Goal: Task Accomplishment & Management: Manage account settings

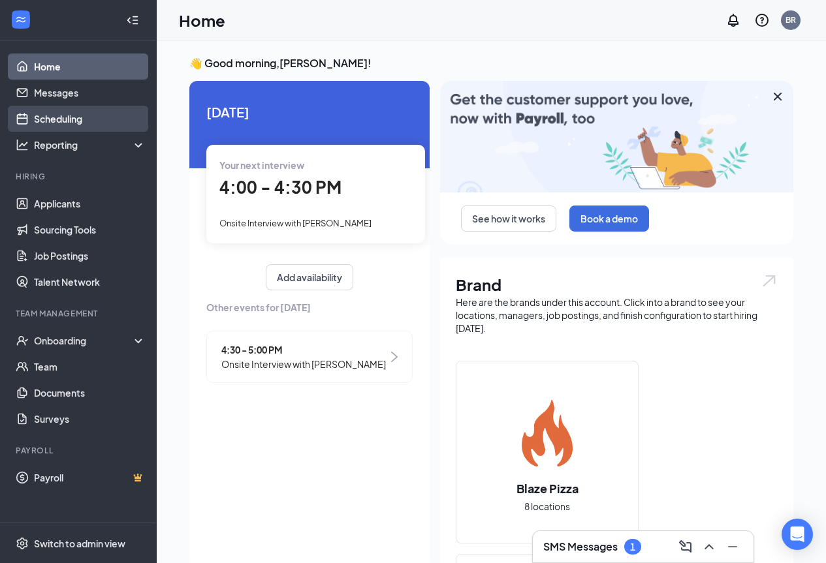
click at [79, 123] on link "Scheduling" at bounding box center [90, 119] width 112 height 26
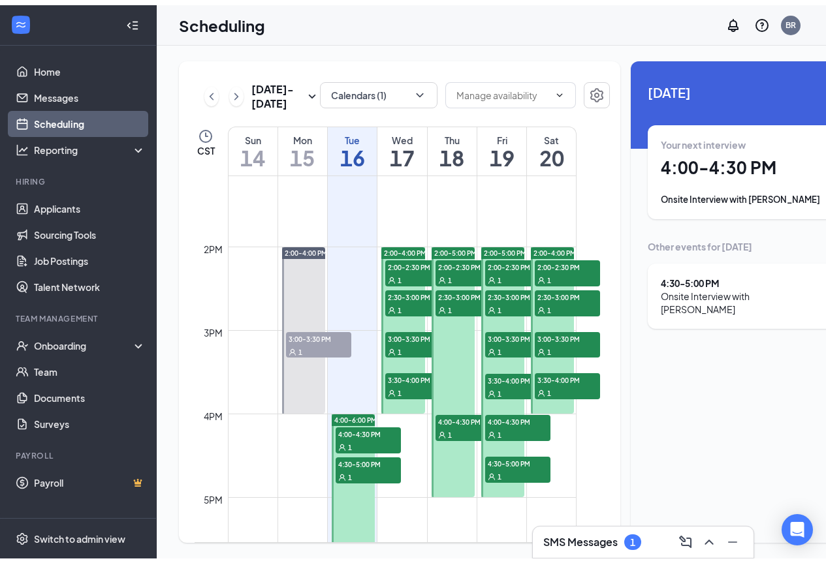
scroll to position [1099, 0]
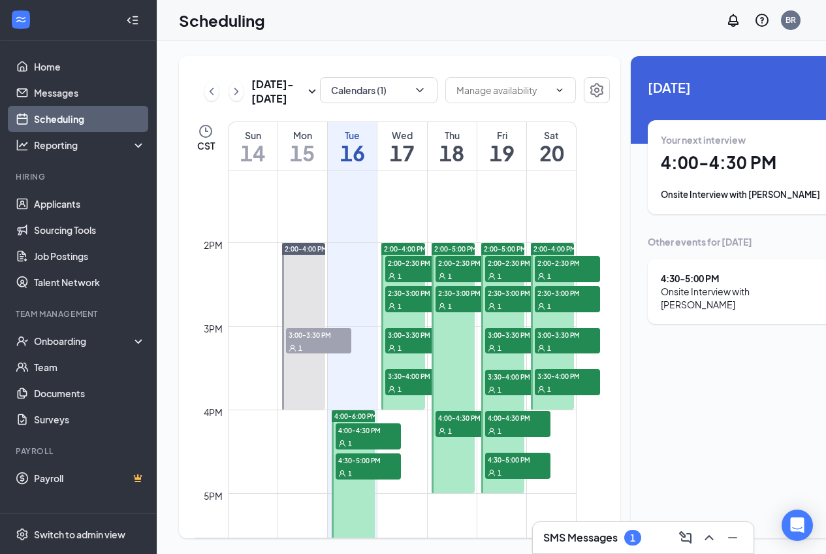
click at [454, 269] on span "2:00-2:30 PM" at bounding box center [467, 262] width 65 height 13
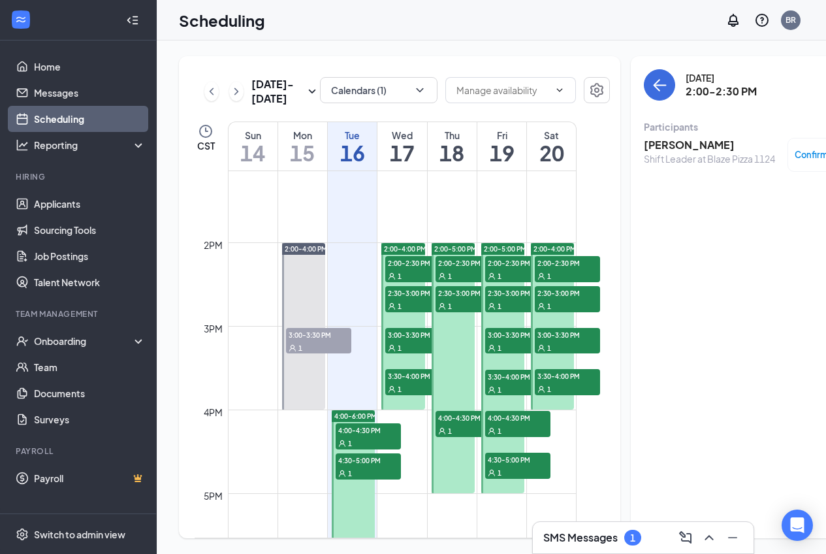
click at [456, 299] on span "2:30-3:00 PM" at bounding box center [467, 292] width 65 height 13
click at [468, 424] on span "4:00-4:30 PM" at bounding box center [467, 417] width 65 height 13
click at [455, 282] on div "1" at bounding box center [467, 275] width 65 height 13
click at [455, 299] on span "2:30-3:00 PM" at bounding box center [467, 292] width 65 height 13
click at [468, 424] on span "4:00-4:30 PM" at bounding box center [467, 417] width 65 height 13
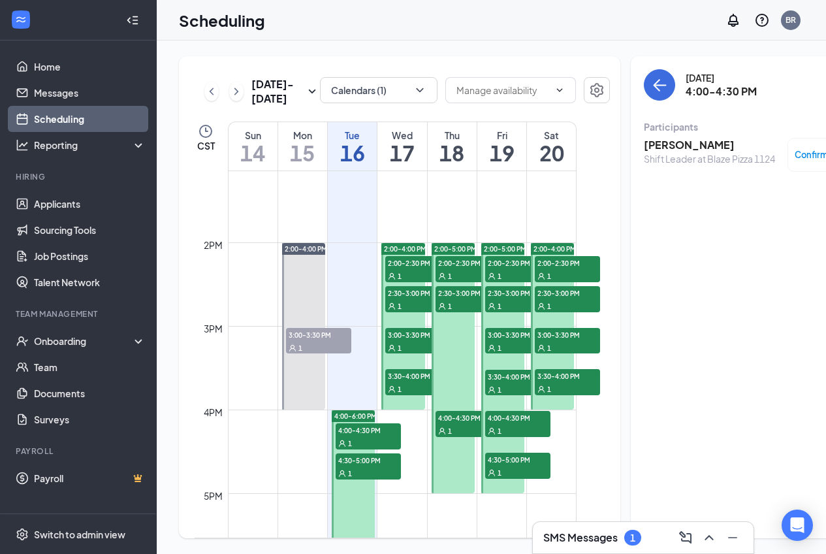
click at [411, 269] on span "2:00-2:30 PM" at bounding box center [417, 262] width 65 height 13
click at [413, 312] on div "1" at bounding box center [417, 305] width 65 height 13
click at [415, 341] on span "3:00-3:30 PM" at bounding box center [417, 334] width 65 height 13
click at [413, 382] on span "3:30-4:00 PM" at bounding box center [417, 375] width 65 height 13
click at [362, 449] on div "1" at bounding box center [368, 442] width 65 height 13
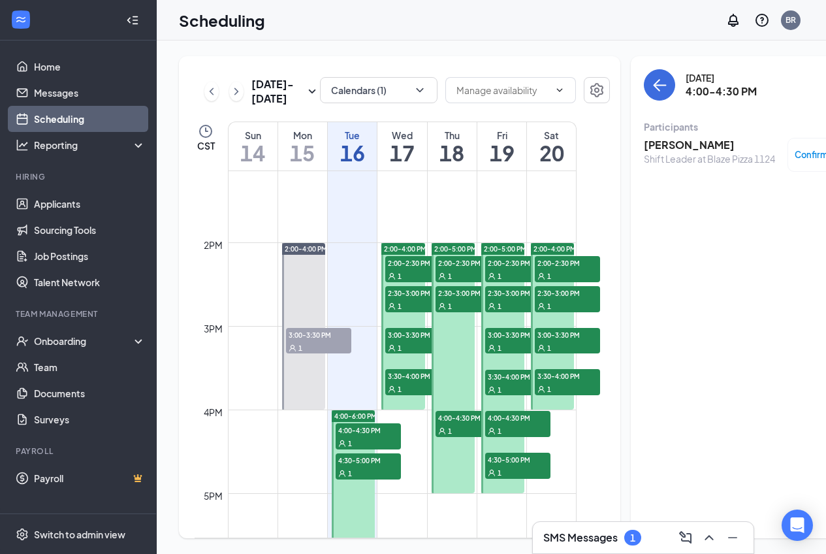
click at [363, 466] on span "4:30-5:00 PM" at bounding box center [368, 459] width 65 height 13
click at [417, 282] on div "1" at bounding box center [417, 275] width 65 height 13
click at [411, 343] on div at bounding box center [402, 326] width 43 height 166
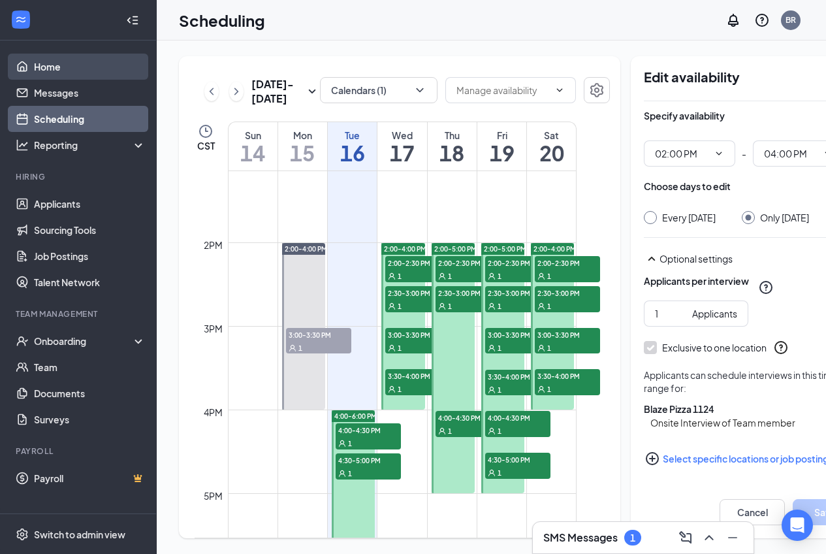
click at [85, 72] on link "Home" at bounding box center [90, 67] width 112 height 26
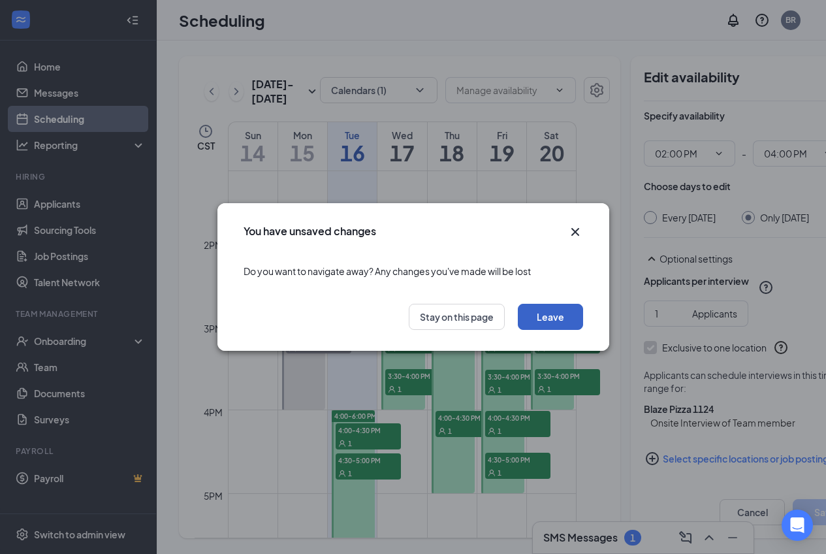
click at [551, 323] on button "Leave" at bounding box center [550, 317] width 65 height 26
